Goal: Information Seeking & Learning: Learn about a topic

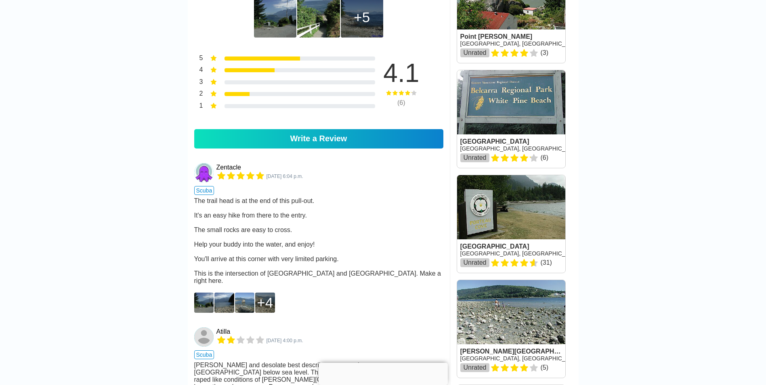
scroll to position [404, 0]
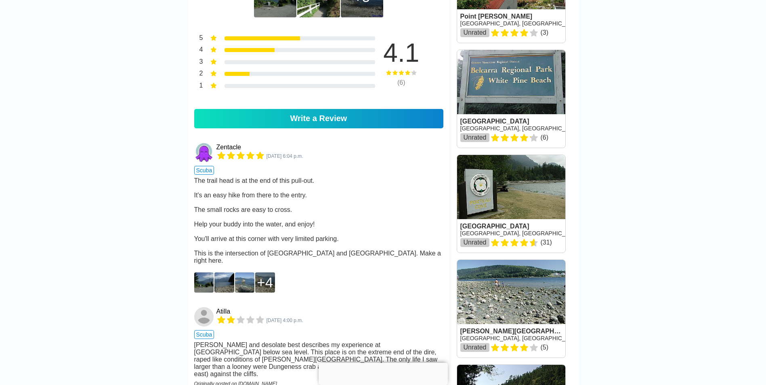
click at [198, 293] on img at bounding box center [204, 283] width 20 height 20
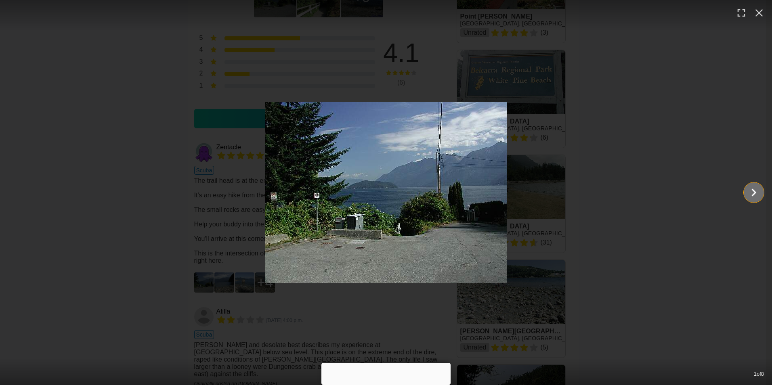
click at [757, 195] on icon "Show slide 2 of 8" at bounding box center [753, 192] width 15 height 19
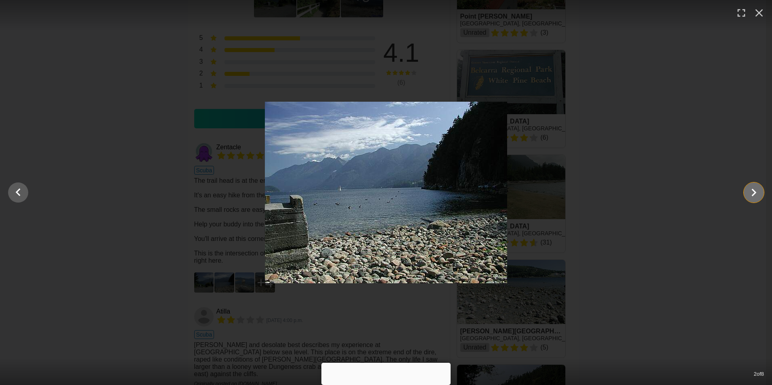
click at [757, 195] on icon "Show slide 3 of 8" at bounding box center [753, 192] width 15 height 19
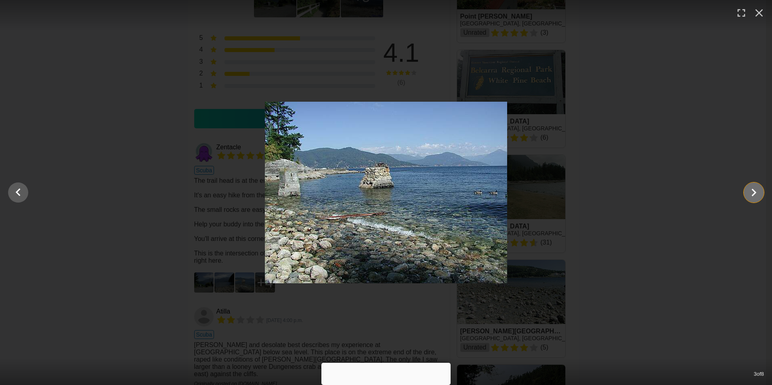
click at [757, 195] on icon "Show slide 4 of 8" at bounding box center [753, 192] width 15 height 19
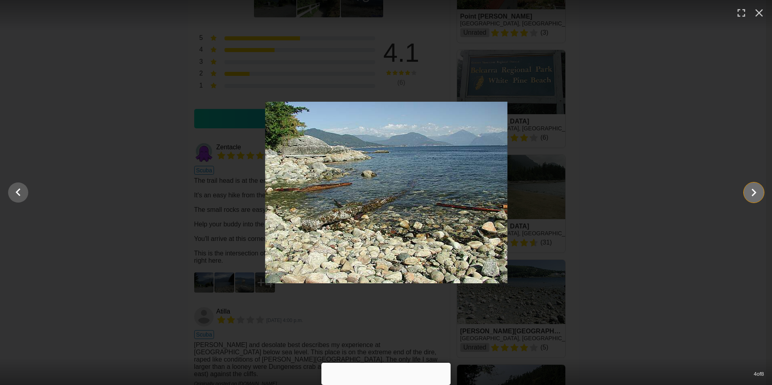
click at [757, 195] on icon "Show slide 5 of 8" at bounding box center [753, 192] width 15 height 19
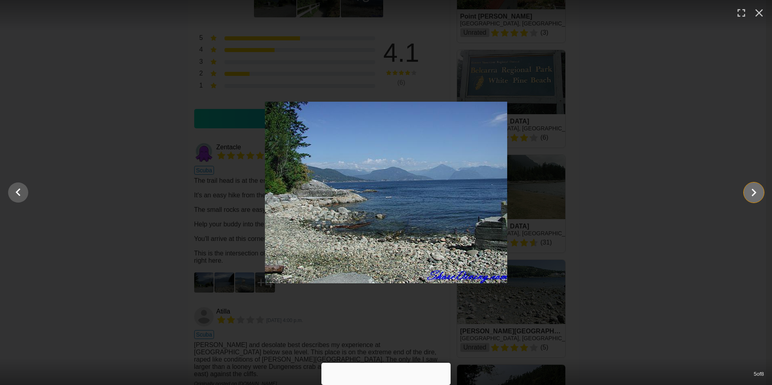
click at [757, 195] on icon "Show slide 6 of 8" at bounding box center [753, 192] width 15 height 19
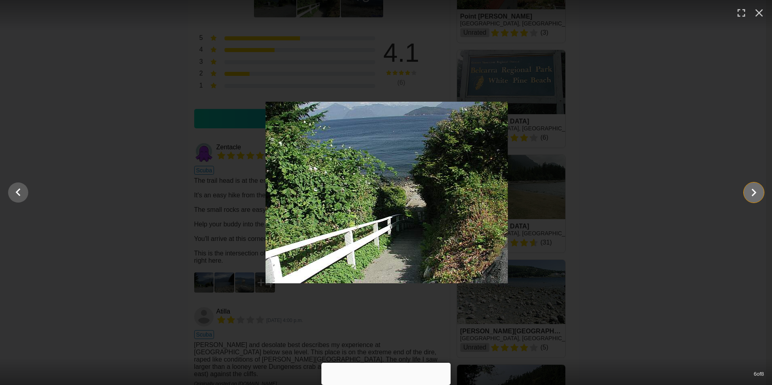
click at [757, 195] on icon "Show slide 7 of 8" at bounding box center [753, 192] width 15 height 19
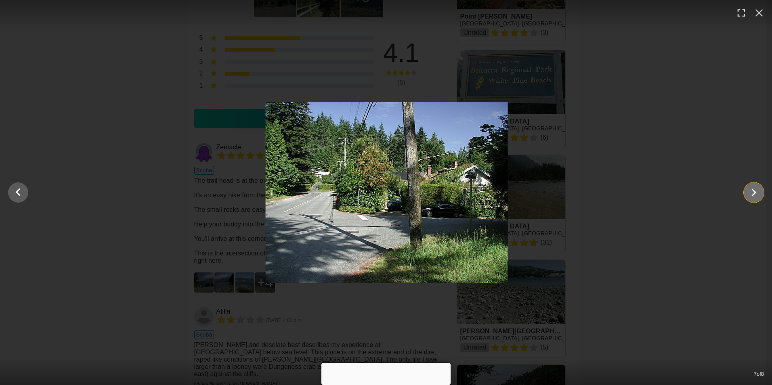
click at [757, 195] on icon "Show slide 8 of 8" at bounding box center [753, 192] width 15 height 19
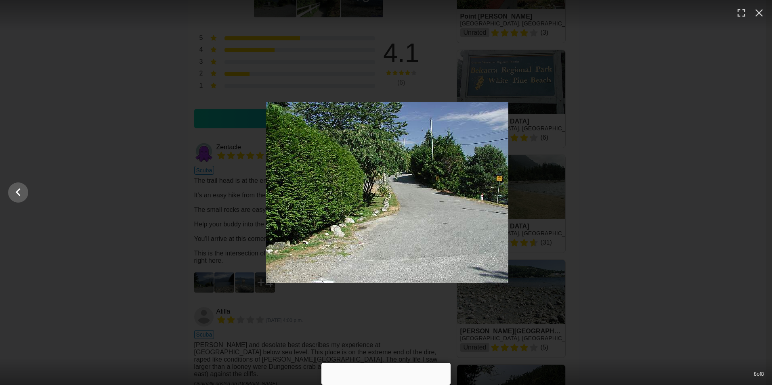
click at [757, 195] on div at bounding box center [387, 193] width 772 height 182
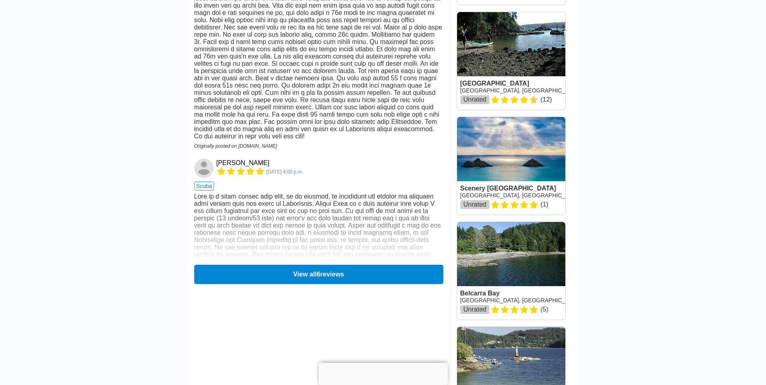
scroll to position [888, 0]
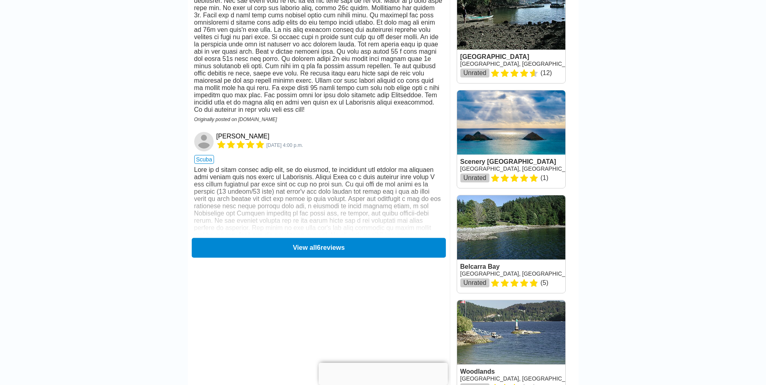
click at [347, 258] on button "View all 6 reviews" at bounding box center [318, 248] width 254 height 20
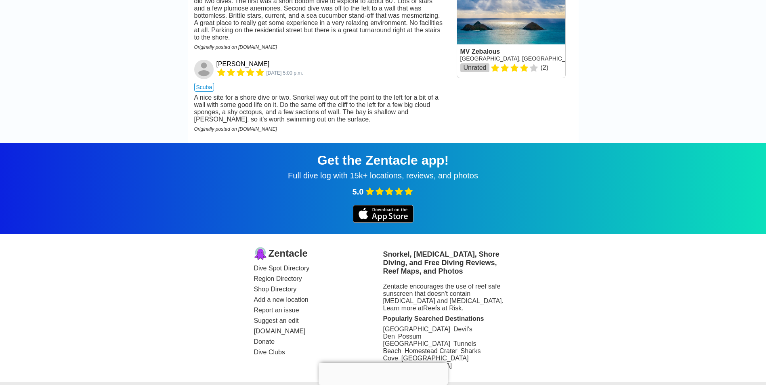
scroll to position [1332, 0]
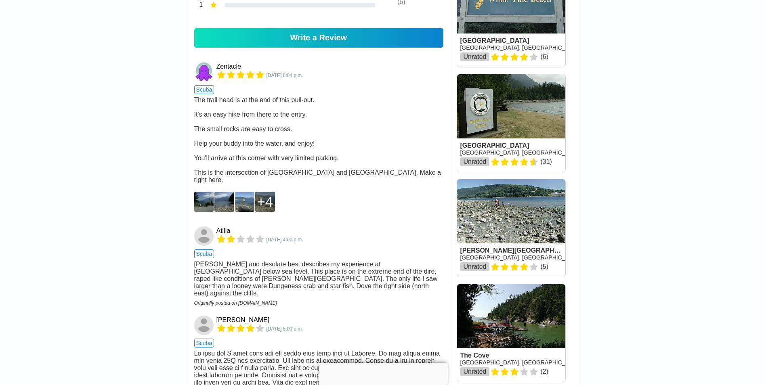
drag, startPoint x: 123, startPoint y: 161, endPoint x: 124, endPoint y: 139, distance: 21.4
click at [124, 139] on main "[GEOGRAPHIC_DATA] › [GEOGRAPHIC_DATA] › [GEOGRAPHIC_DATA] [GEOGRAPHIC_DATA], [G…" at bounding box center [383, 254] width 766 height 1436
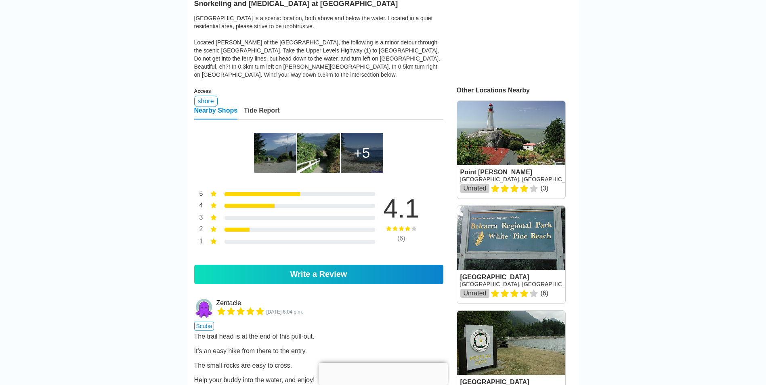
scroll to position [242, 0]
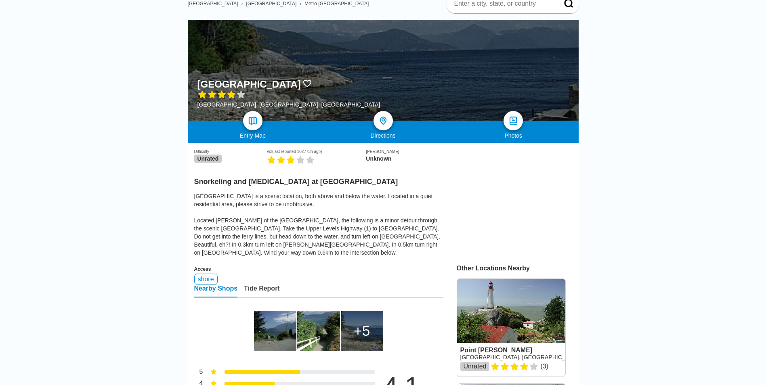
scroll to position [81, 0]
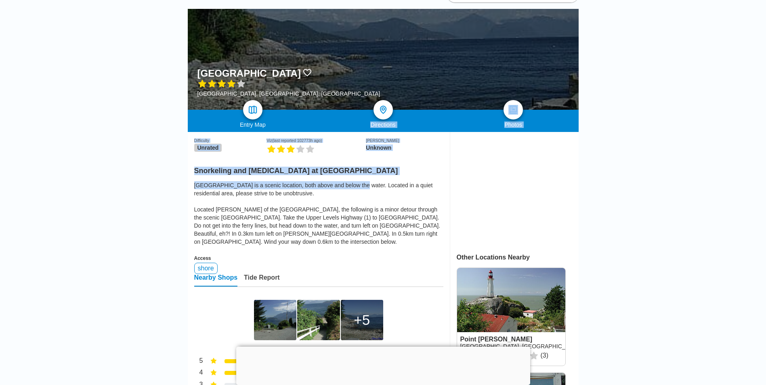
drag, startPoint x: 358, startPoint y: 182, endPoint x: 363, endPoint y: 119, distance: 63.1
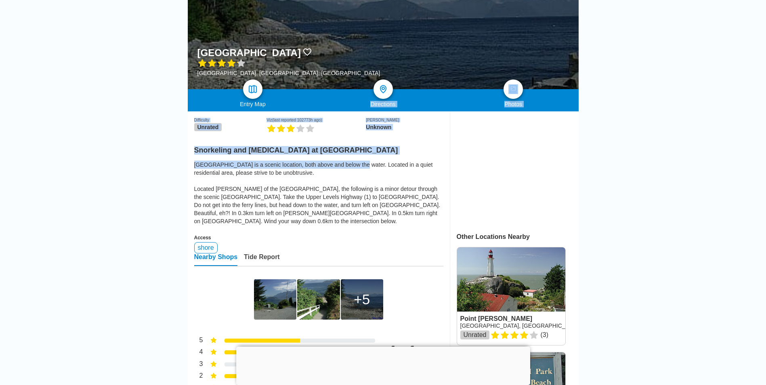
scroll to position [121, 0]
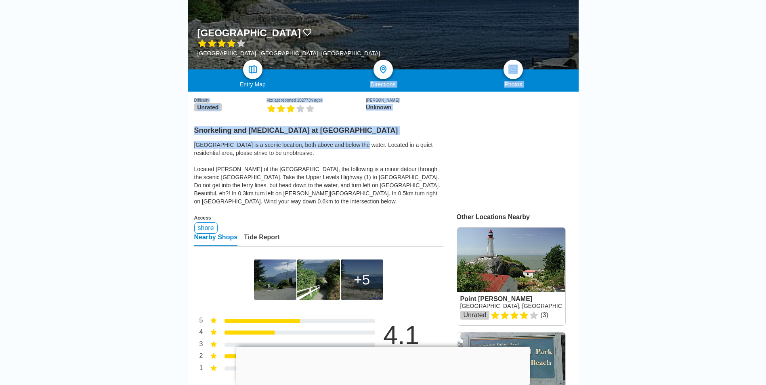
click at [267, 288] on img at bounding box center [275, 280] width 42 height 40
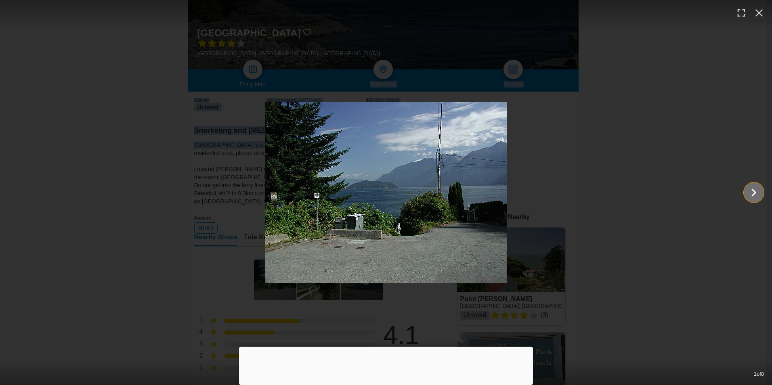
click at [745, 190] on button "Show slide 2 of 8" at bounding box center [754, 193] width 20 height 20
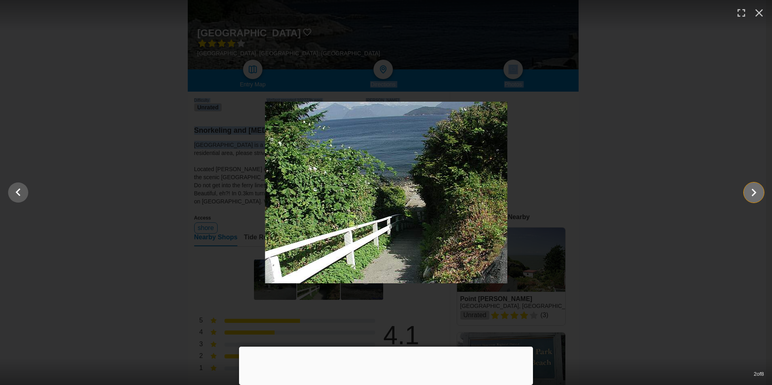
click at [745, 191] on button "Show slide 3 of 8" at bounding box center [754, 193] width 20 height 20
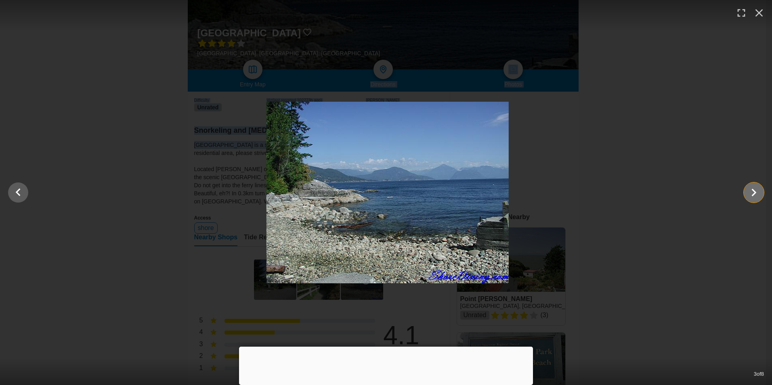
click at [745, 194] on button "Show slide 4 of 8" at bounding box center [754, 193] width 20 height 20
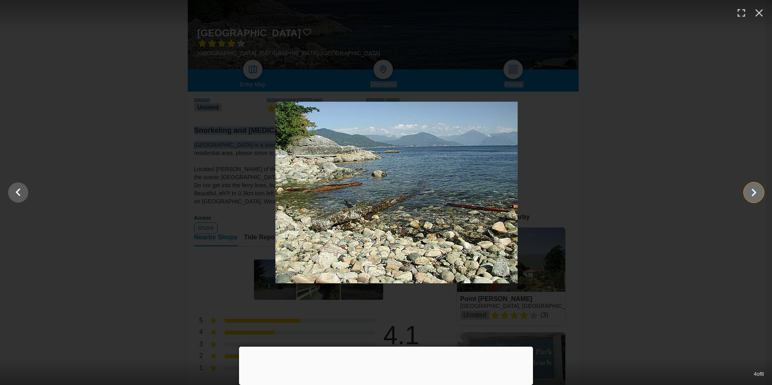
click at [745, 196] on button "Show slide 5 of 8" at bounding box center [754, 193] width 20 height 20
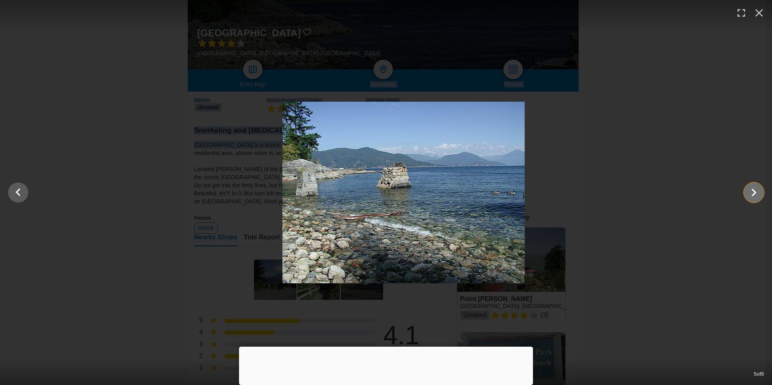
click at [745, 196] on button "Show slide 6 of 8" at bounding box center [754, 193] width 20 height 20
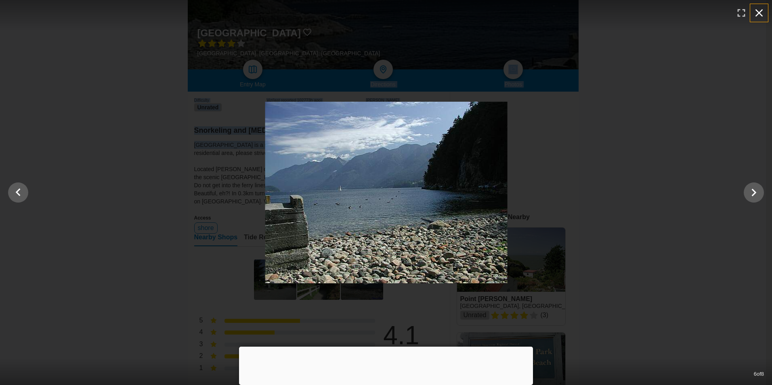
click at [757, 15] on icon "button" at bounding box center [759, 13] width 8 height 8
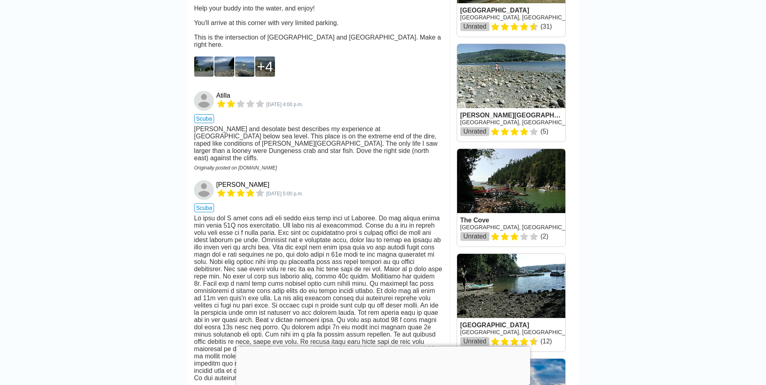
scroll to position [686, 0]
